Goal: Transaction & Acquisition: Purchase product/service

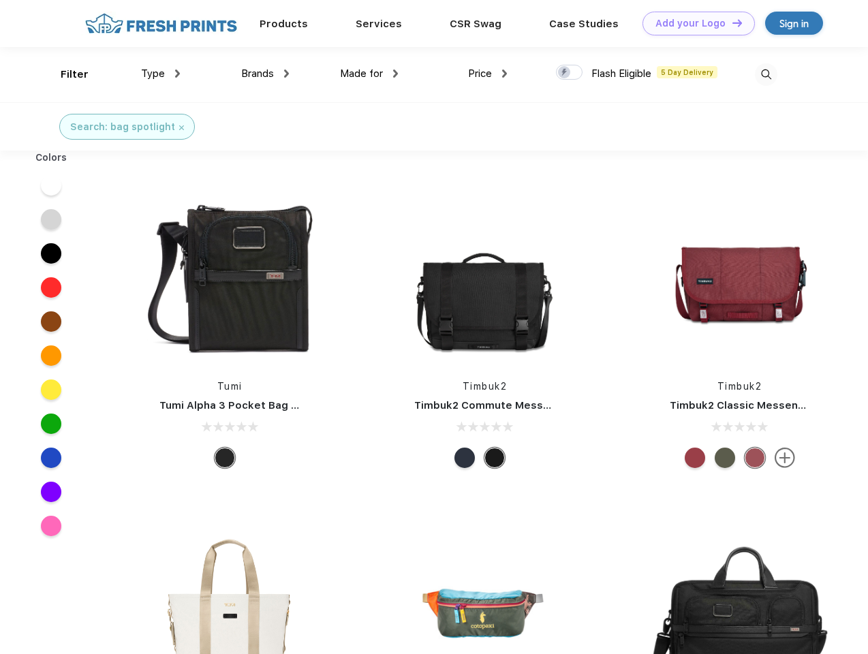
click at [693, 23] on link "Add your Logo Design Tool" at bounding box center [698, 24] width 112 height 24
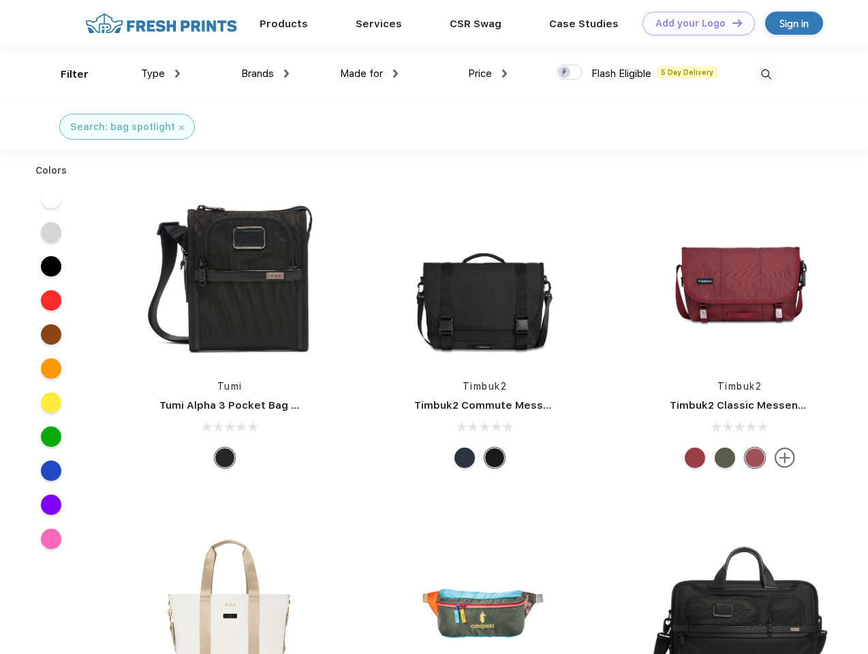
click at [0, 0] on div "Design Tool" at bounding box center [0, 0] width 0 height 0
click at [731, 22] on link "Add your Logo Design Tool" at bounding box center [698, 24] width 112 height 24
click at [65, 74] on div "Filter" at bounding box center [75, 75] width 28 height 16
click at [161, 74] on span "Type" at bounding box center [153, 73] width 24 height 12
click at [265, 74] on span "Brands" at bounding box center [257, 73] width 33 height 12
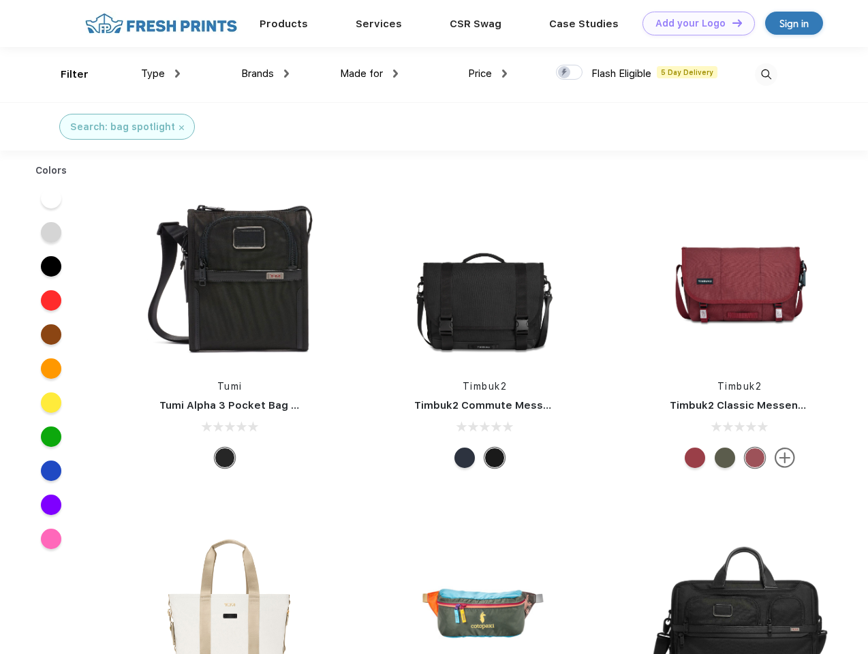
click at [369, 74] on span "Made for" at bounding box center [361, 73] width 43 height 12
click at [488, 74] on span "Price" at bounding box center [480, 73] width 24 height 12
click at [569, 73] on div at bounding box center [569, 72] width 27 height 15
click at [565, 73] on input "checkbox" at bounding box center [560, 68] width 9 height 9
click at [765, 74] on img at bounding box center [766, 74] width 22 height 22
